Goal: Information Seeking & Learning: Learn about a topic

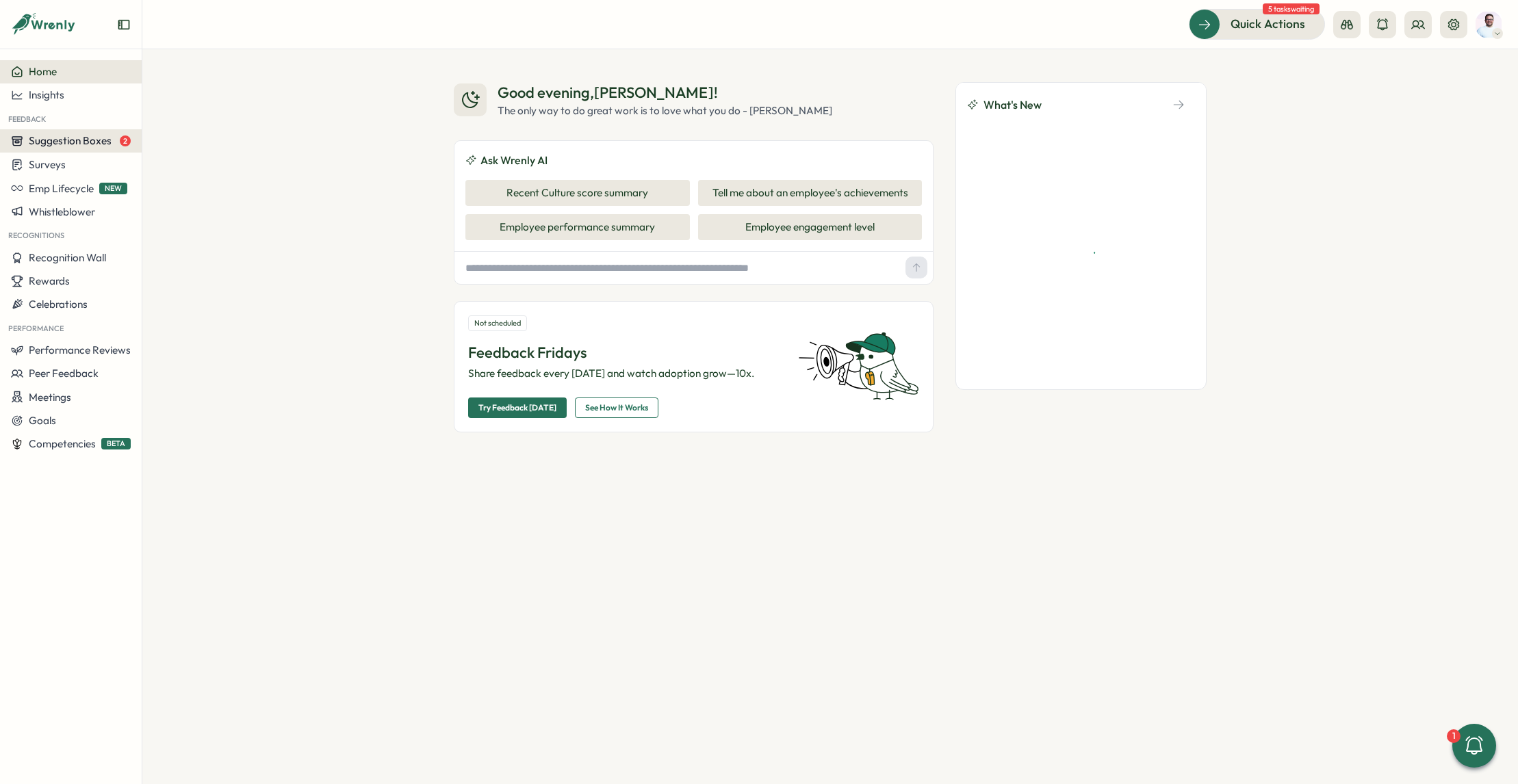
click at [66, 141] on span "Suggestion Boxes" at bounding box center [70, 140] width 83 height 13
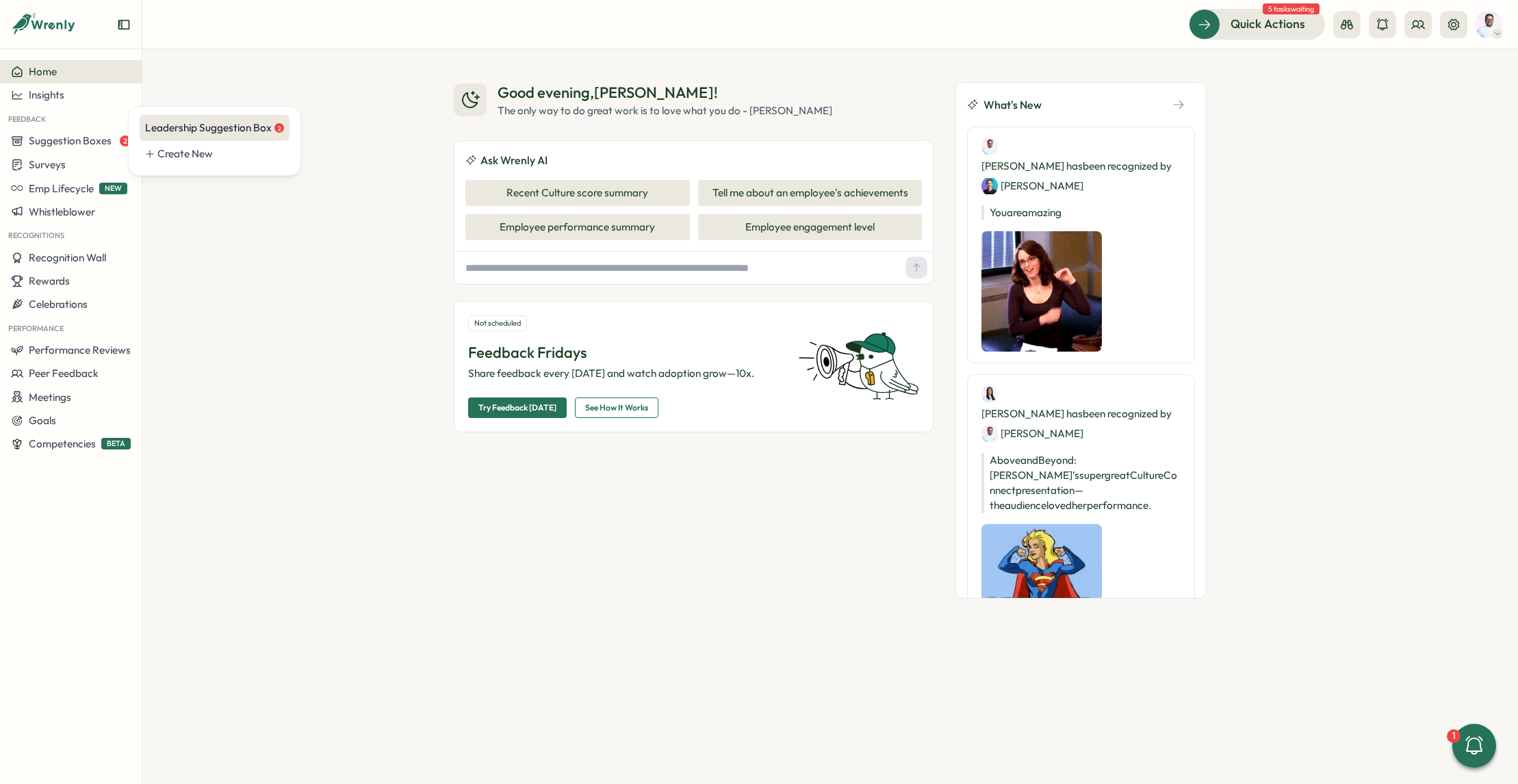
click at [168, 133] on div "Leadership Suggestion Box 2" at bounding box center [215, 127] width 139 height 15
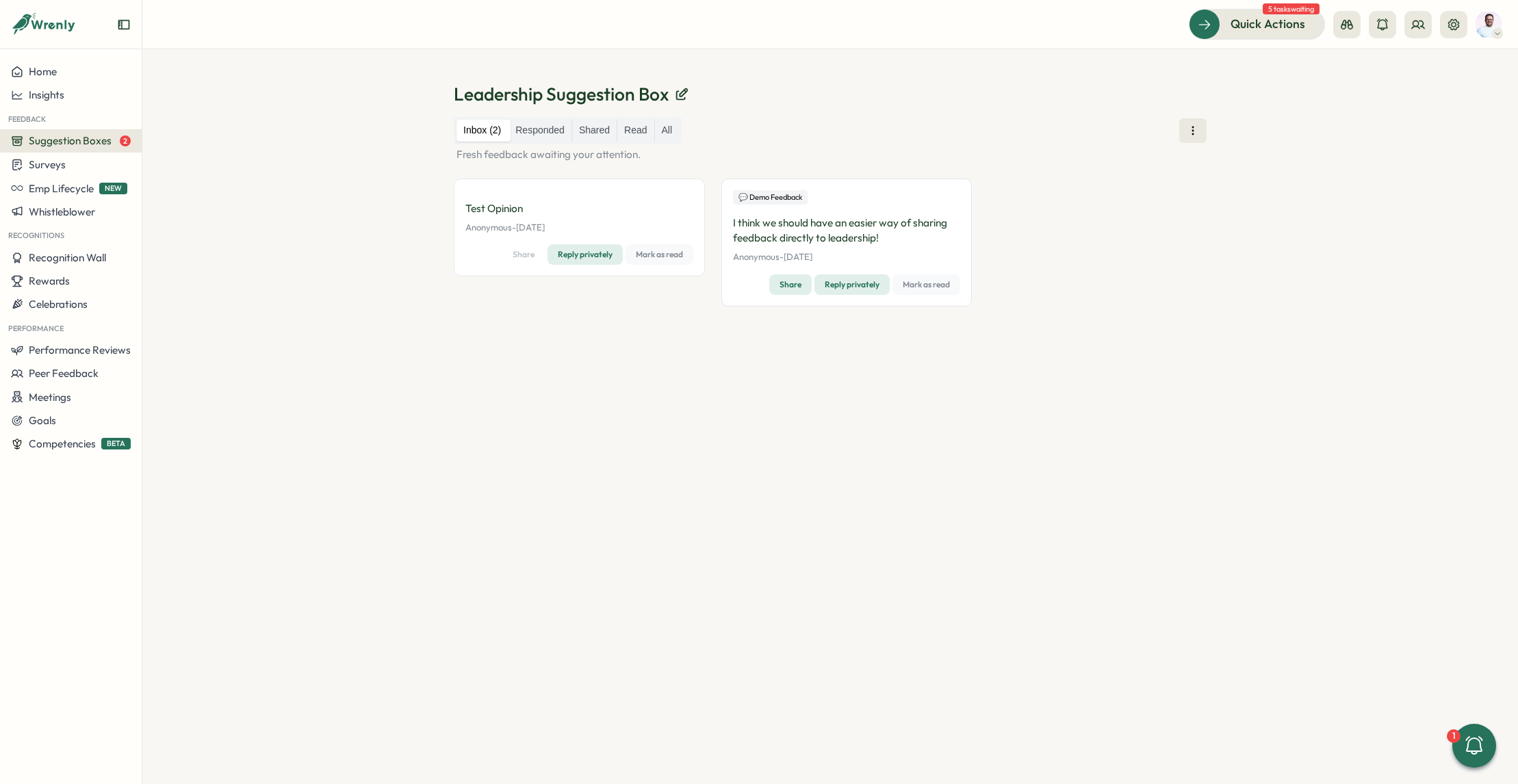
click at [884, 238] on p "I think we should have an easier way of sharing feedback directly to leadership!" at bounding box center [847, 230] width 228 height 30
click at [77, 171] on div "Surveys" at bounding box center [71, 165] width 120 height 13
click at [176, 139] on div "Insights" at bounding box center [197, 139] width 102 height 15
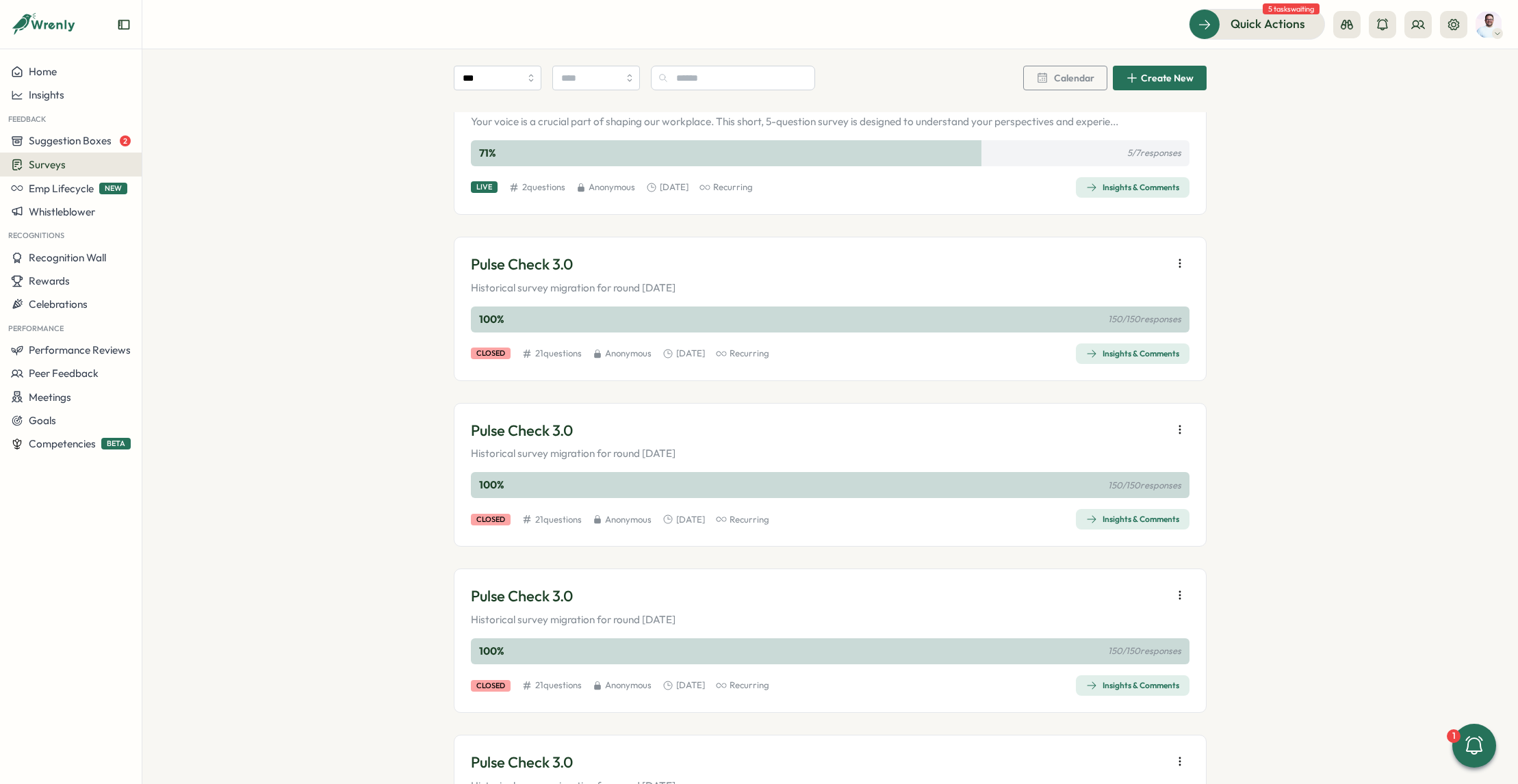
scroll to position [267, 0]
click at [1132, 361] on button "Insights & Comments" at bounding box center [1133, 351] width 114 height 21
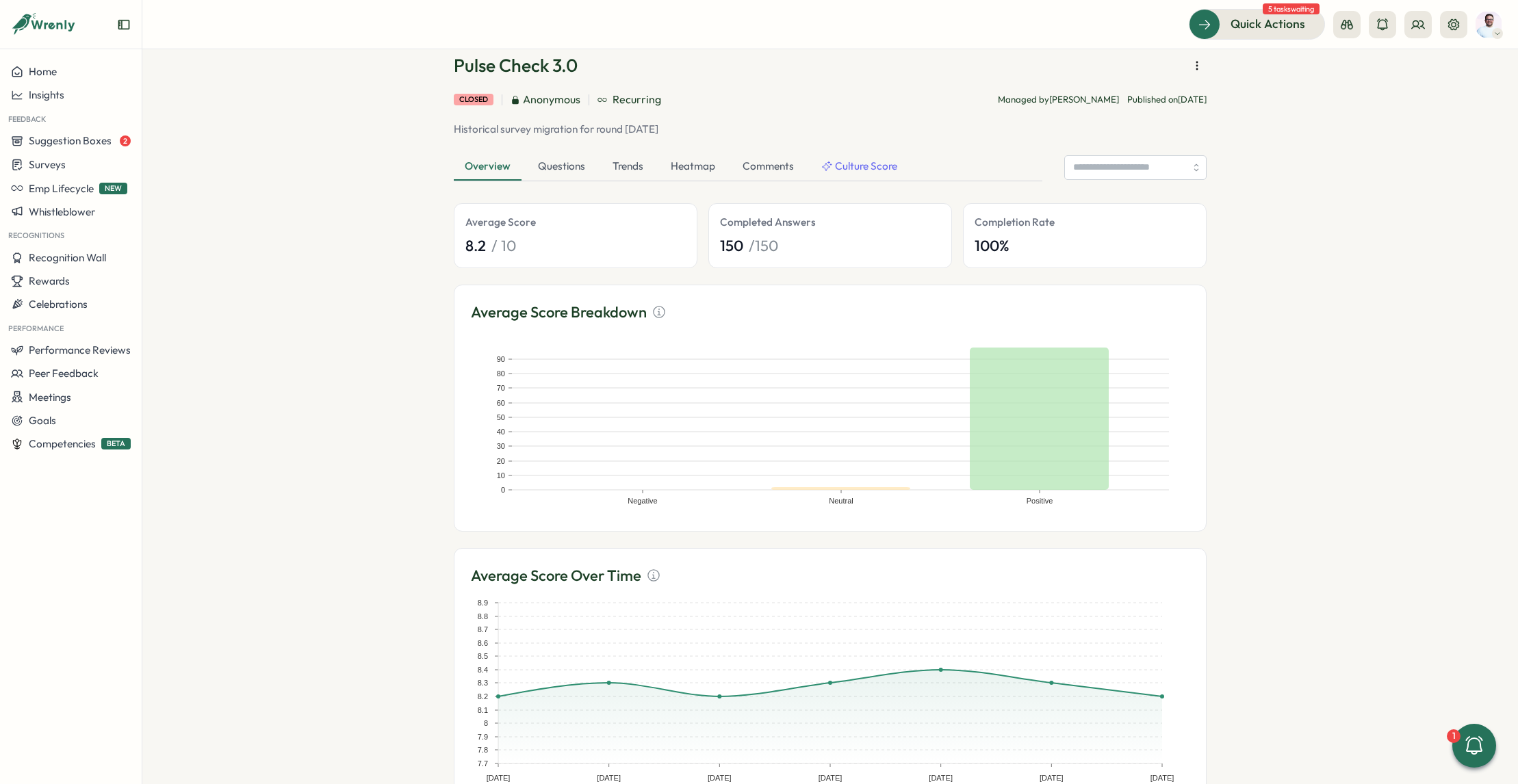
scroll to position [133, 0]
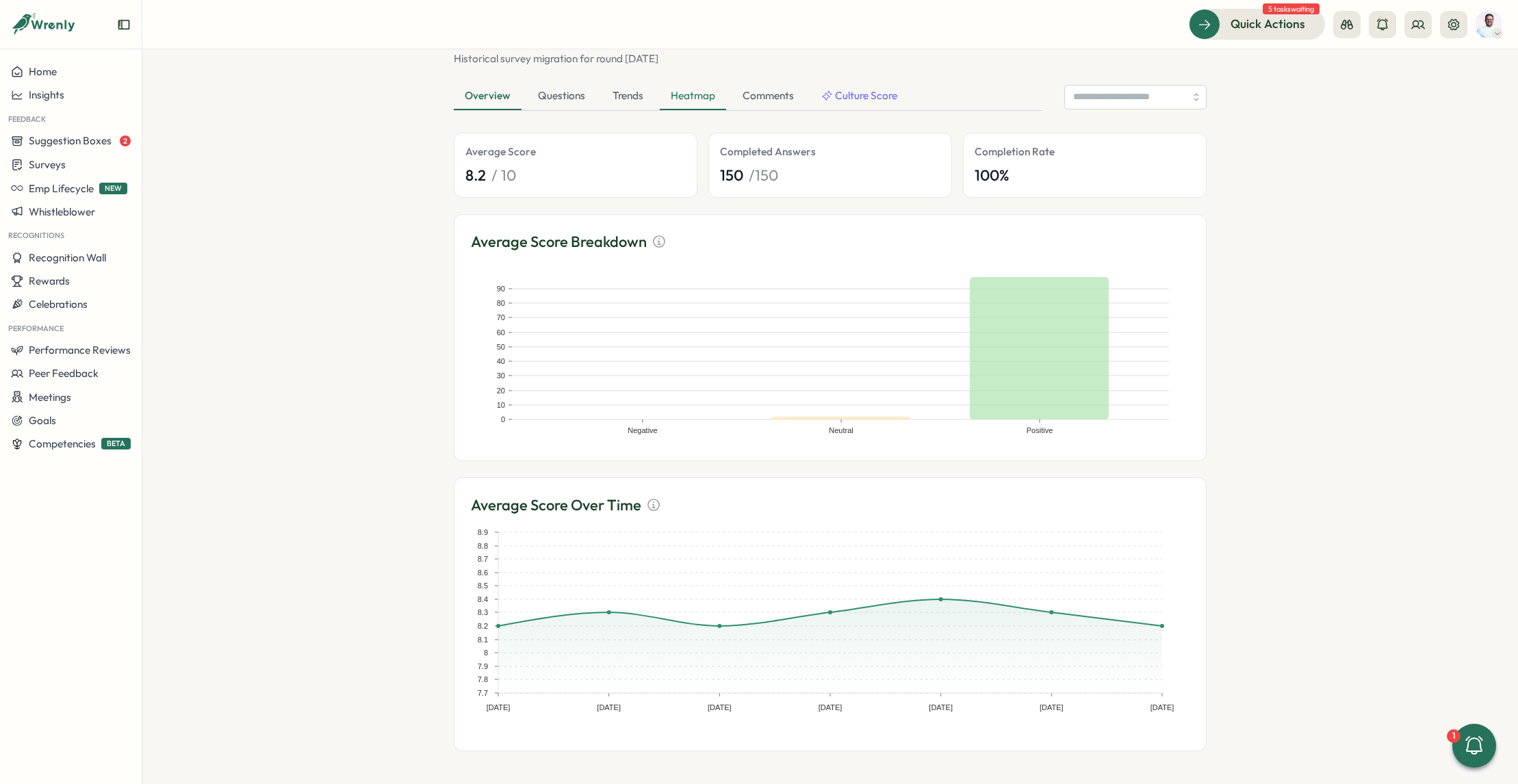
click at [695, 101] on div "Heatmap" at bounding box center [693, 96] width 66 height 27
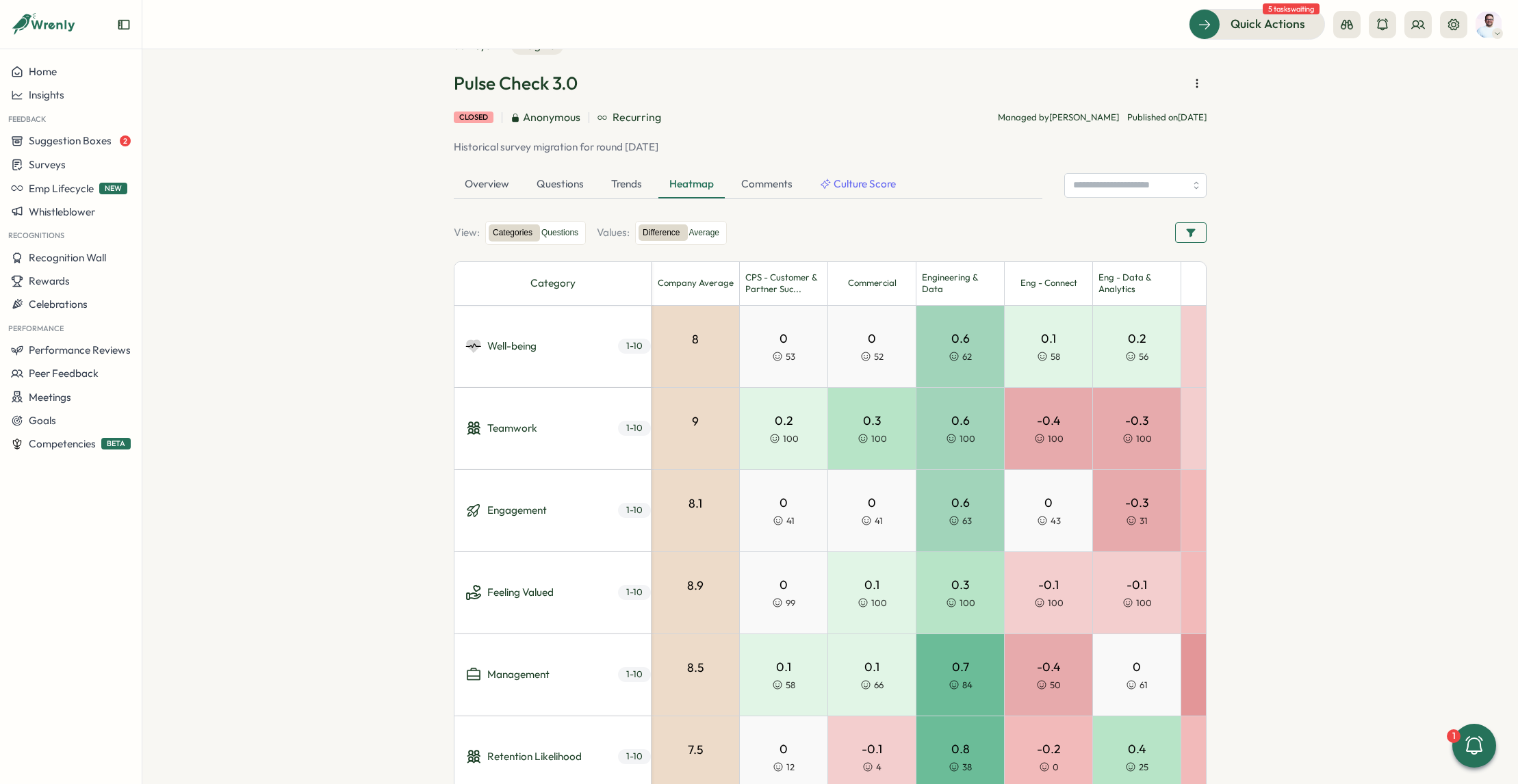
scroll to position [0, 0]
